Goal: Task Accomplishment & Management: Use online tool/utility

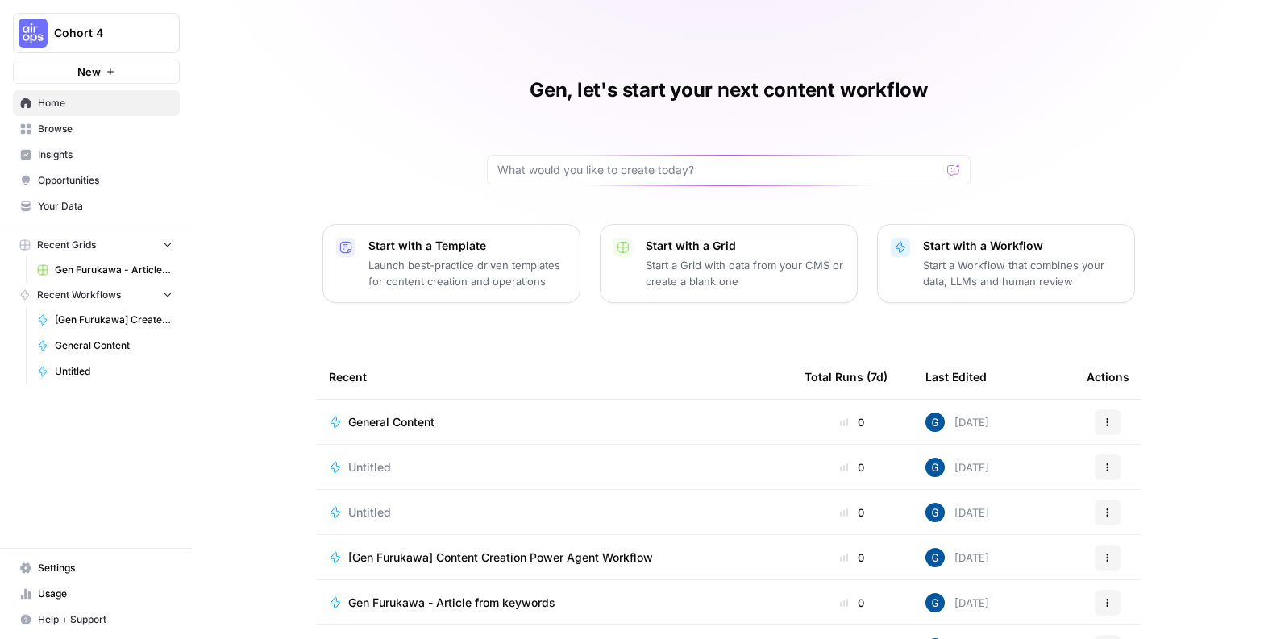
click at [369, 418] on span "General Content" at bounding box center [391, 422] width 86 height 16
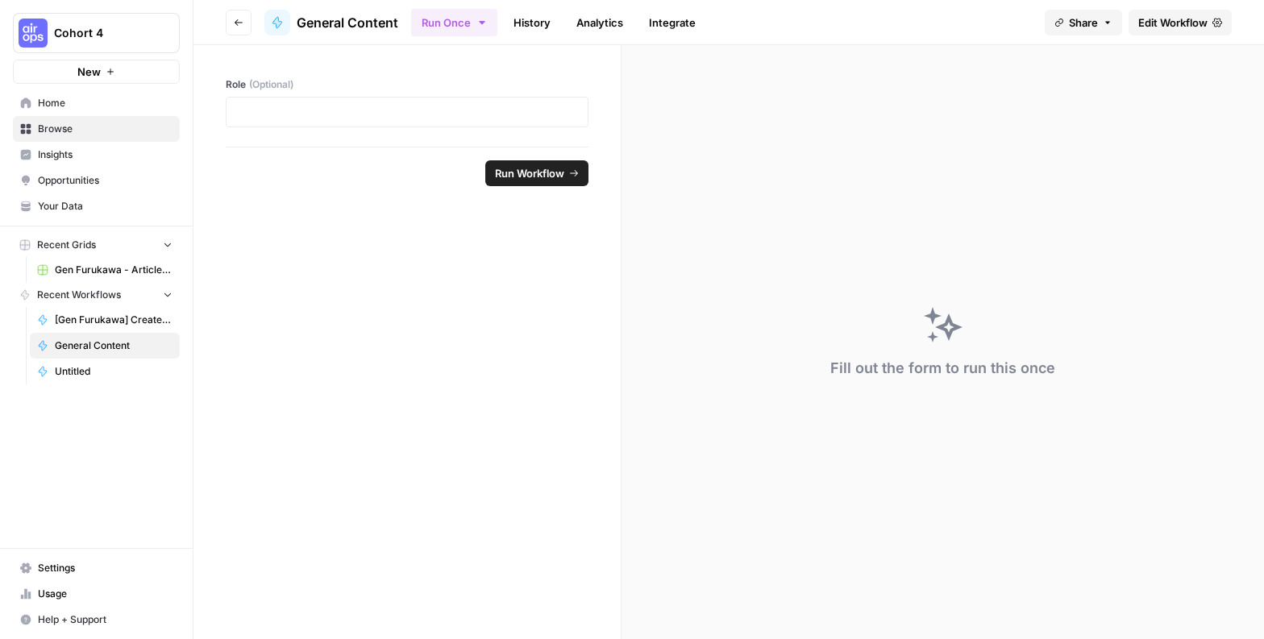
click at [1172, 25] on span "Edit Workflow" at bounding box center [1172, 23] width 69 height 16
